Goal: Task Accomplishment & Management: Use online tool/utility

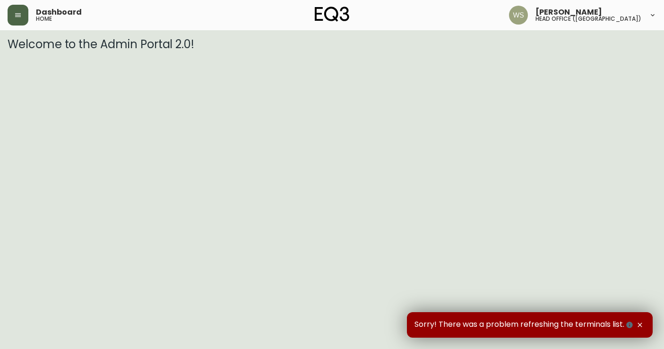
click at [17, 8] on button "button" at bounding box center [18, 15] width 21 height 21
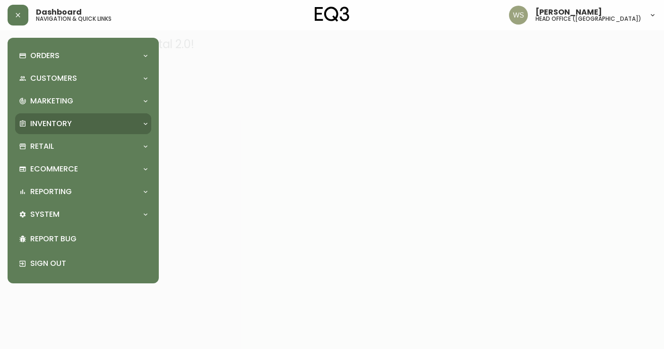
click at [44, 120] on p "Inventory" at bounding box center [51, 124] width 42 height 10
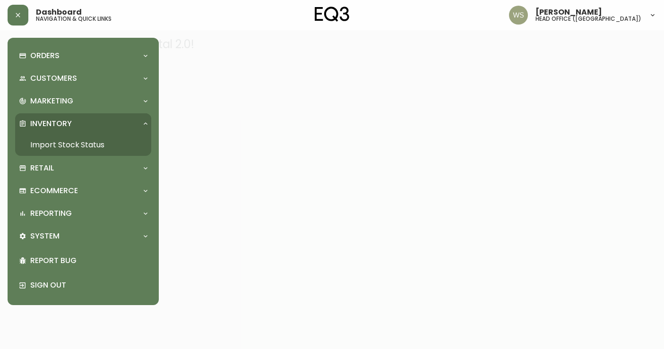
click at [49, 145] on link "Import Stock Status" at bounding box center [83, 145] width 136 height 22
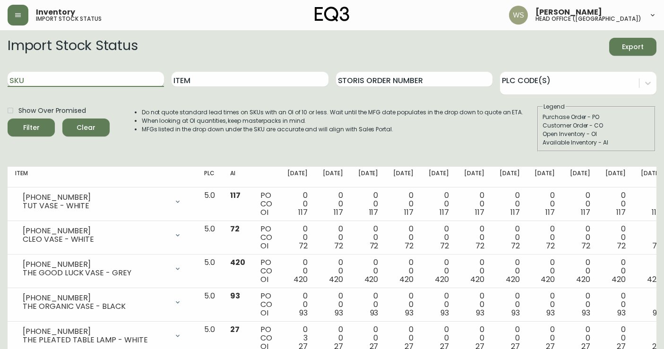
click at [89, 78] on input "SKU" at bounding box center [86, 79] width 156 height 15
paste input "[PHONE_NUMBER]"
type input "[PHONE_NUMBER]"
click at [8, 119] on button "Filter" at bounding box center [31, 128] width 47 height 18
